Goal: Entertainment & Leisure: Consume media (video, audio)

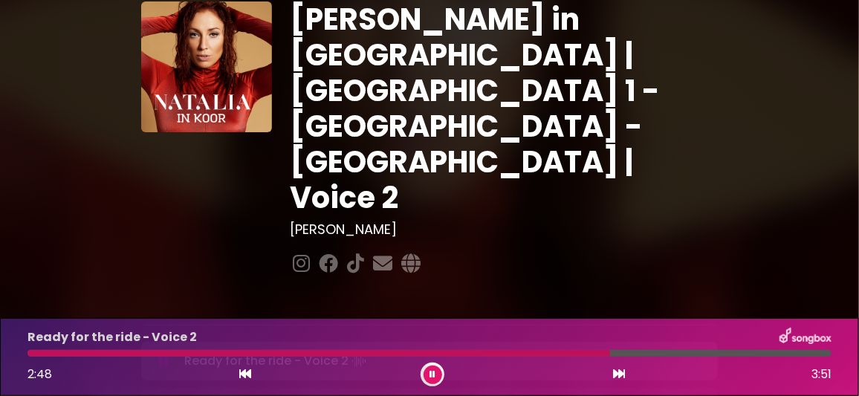
scroll to position [74, 0]
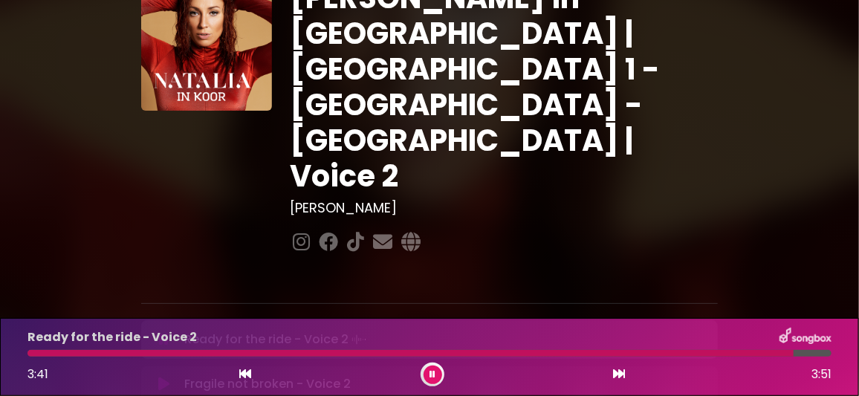
click at [435, 373] on icon at bounding box center [433, 374] width 6 height 9
click at [160, 331] on icon at bounding box center [163, 338] width 11 height 15
click at [167, 373] on icon at bounding box center [163, 384] width 11 height 15
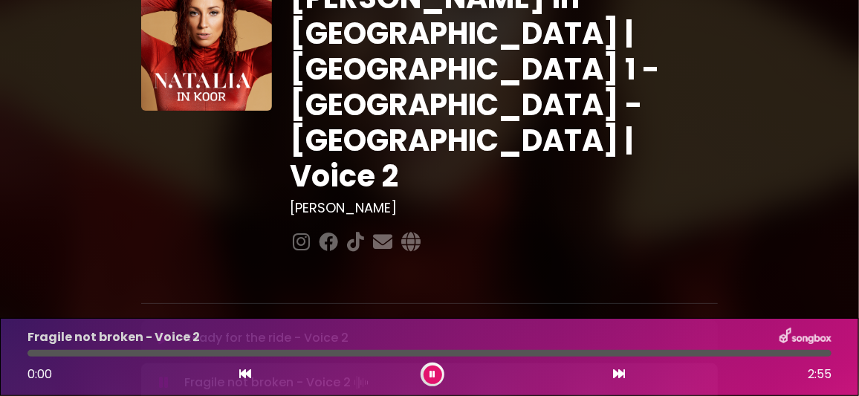
click at [158, 331] on button at bounding box center [164, 338] width 28 height 15
click at [169, 373] on button at bounding box center [164, 382] width 28 height 15
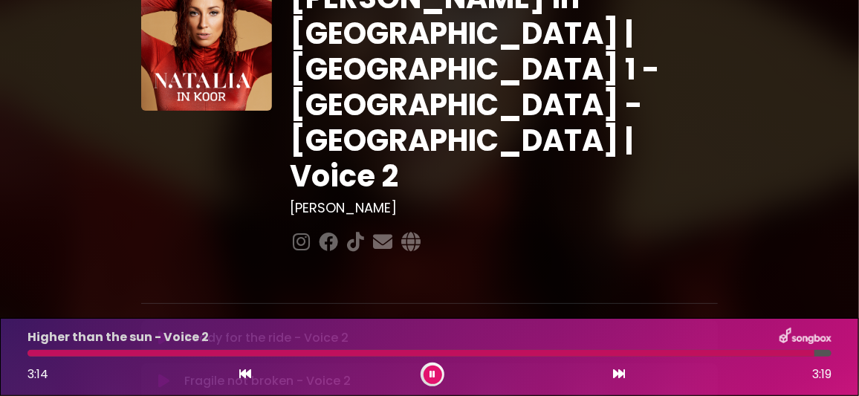
click at [436, 373] on button at bounding box center [433, 375] width 19 height 19
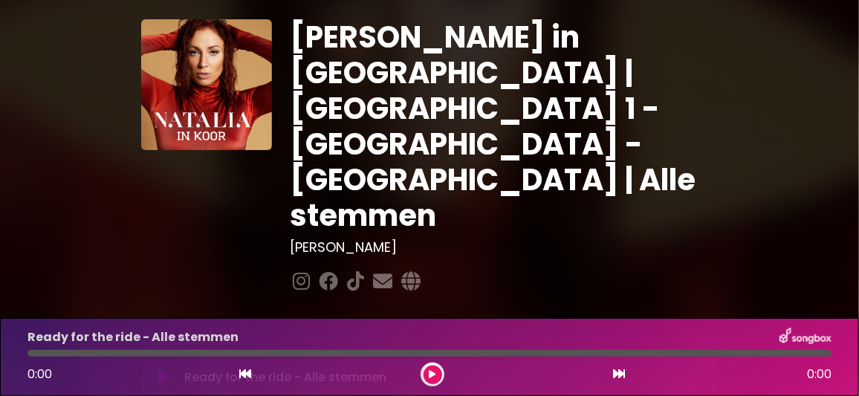
scroll to position [74, 0]
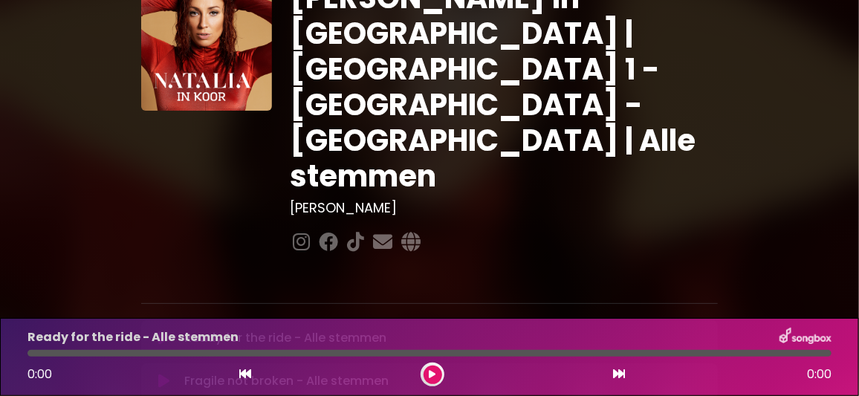
click at [161, 331] on icon at bounding box center [163, 338] width 11 height 15
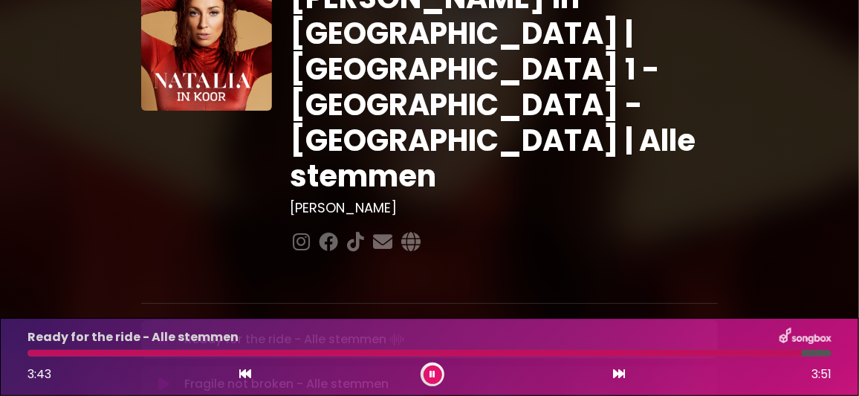
click at [436, 372] on button at bounding box center [433, 375] width 19 height 19
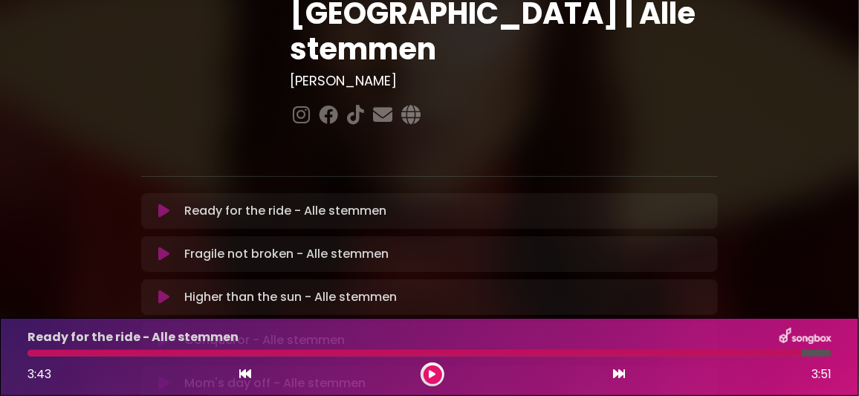
scroll to position [222, 0]
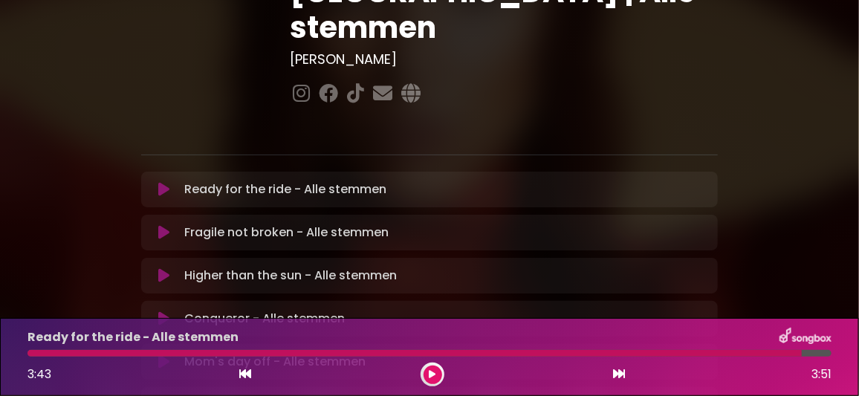
click at [164, 268] on icon at bounding box center [163, 275] width 11 height 15
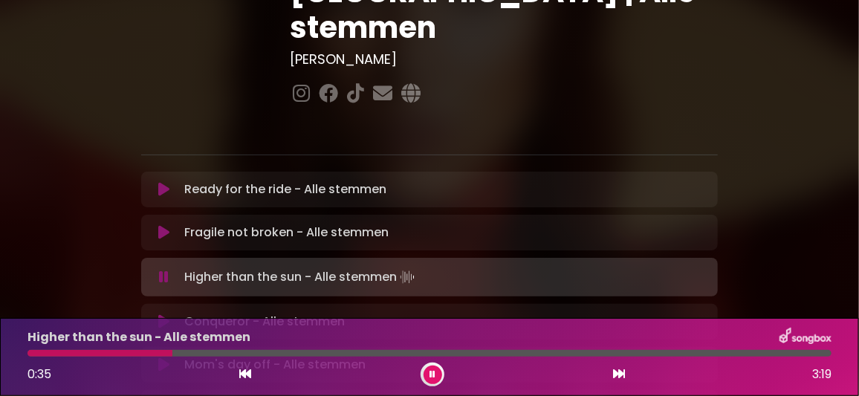
click at [128, 352] on div at bounding box center [100, 353] width 145 height 7
click at [111, 353] on div at bounding box center [82, 353] width 108 height 7
click at [430, 372] on icon at bounding box center [433, 374] width 6 height 9
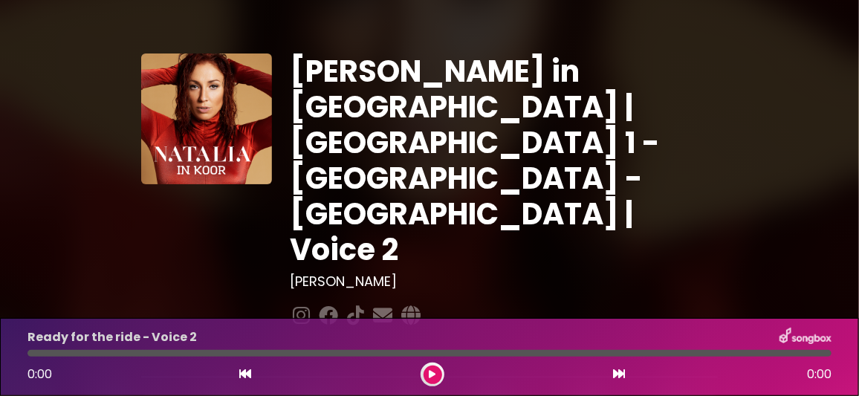
scroll to position [222, 0]
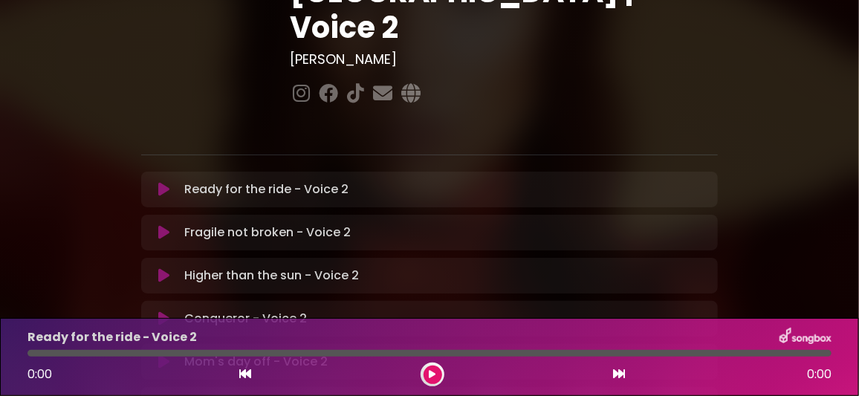
click at [163, 268] on icon at bounding box center [163, 275] width 11 height 15
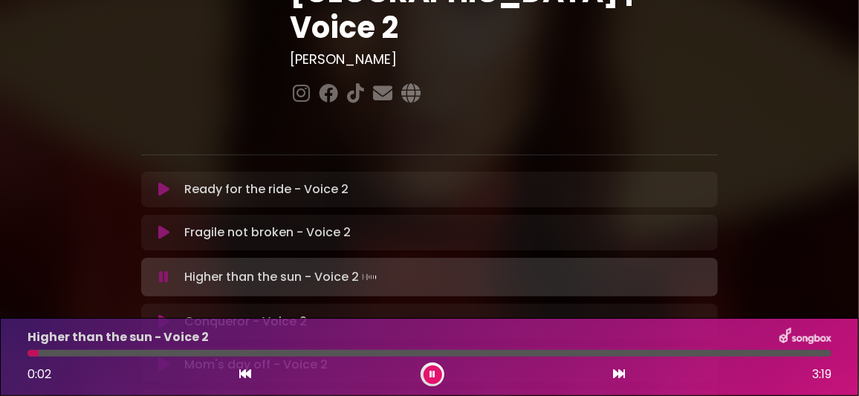
click at [113, 352] on div at bounding box center [430, 353] width 804 height 7
click at [132, 353] on div at bounding box center [102, 353] width 149 height 7
click at [117, 355] on div at bounding box center [82, 353] width 109 height 7
click at [433, 375] on icon at bounding box center [433, 374] width 6 height 9
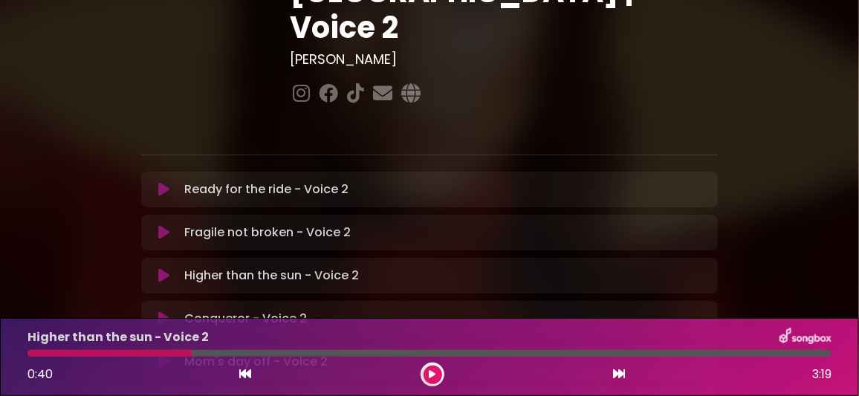
click at [164, 182] on icon at bounding box center [163, 189] width 11 height 15
click at [161, 268] on icon at bounding box center [163, 275] width 11 height 15
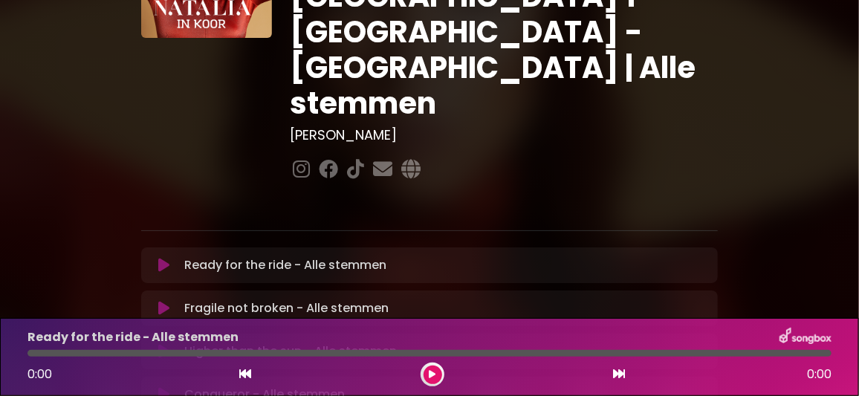
scroll to position [148, 0]
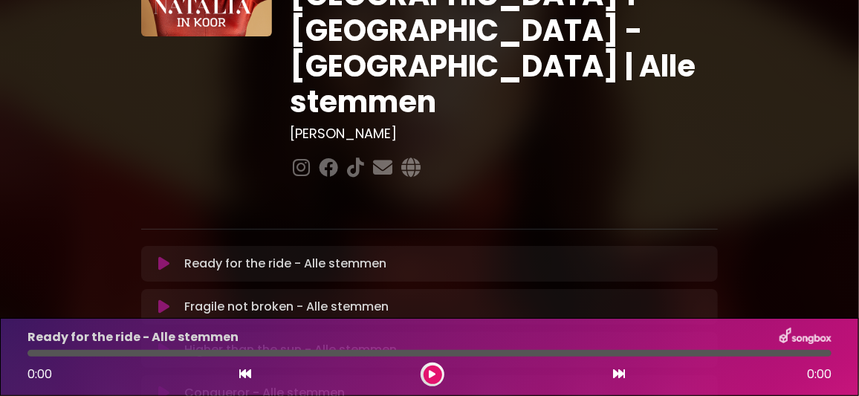
click at [166, 343] on icon at bounding box center [163, 350] width 11 height 15
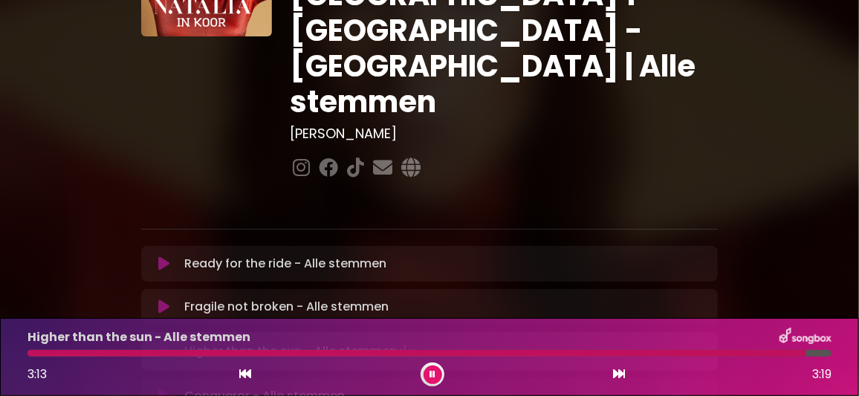
click at [436, 372] on button at bounding box center [433, 375] width 19 height 19
